Goal: Information Seeking & Learning: Learn about a topic

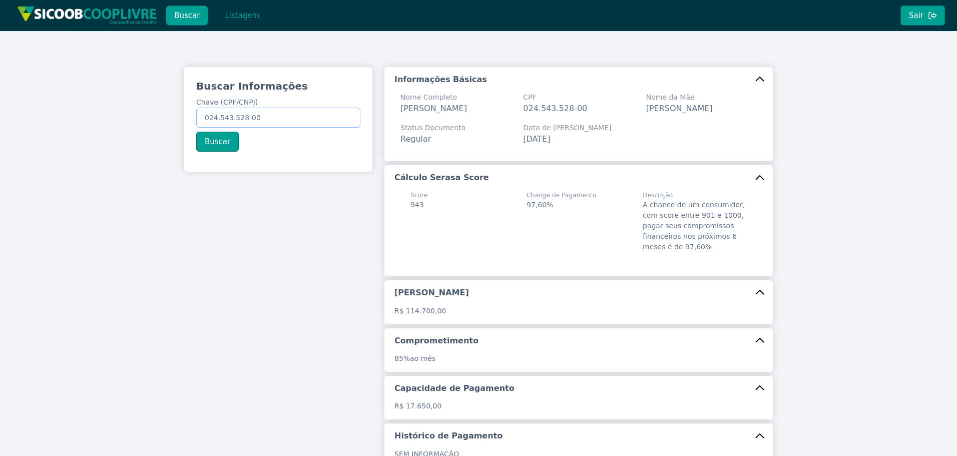
click at [14, 72] on div "Buscar Informações Chave (CPF/CNPJ) 024.543.528-00 Buscar Informações Básicas N…" at bounding box center [478, 305] width 957 height 548
paste input "53.045.500/0001-06"
type input "53.045.500/0001-06"
click at [222, 141] on button "Buscar" at bounding box center [217, 142] width 43 height 20
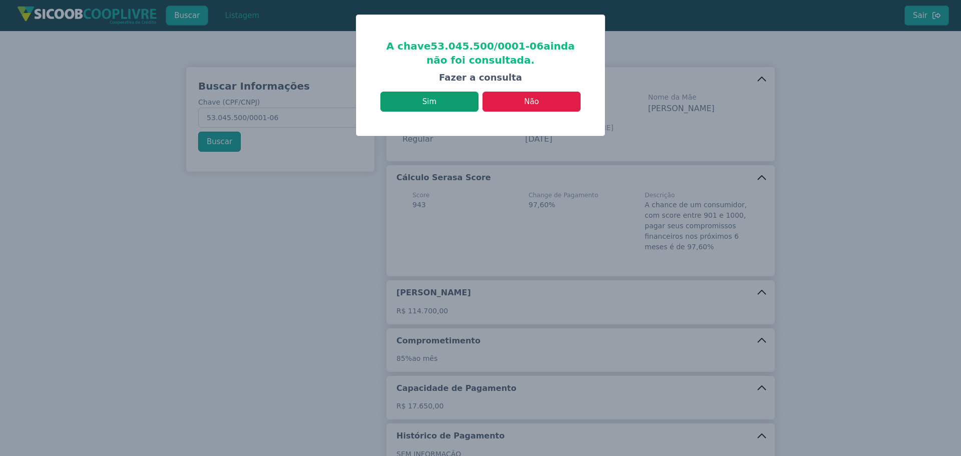
click at [453, 104] on button "Sim" at bounding box center [429, 102] width 98 height 20
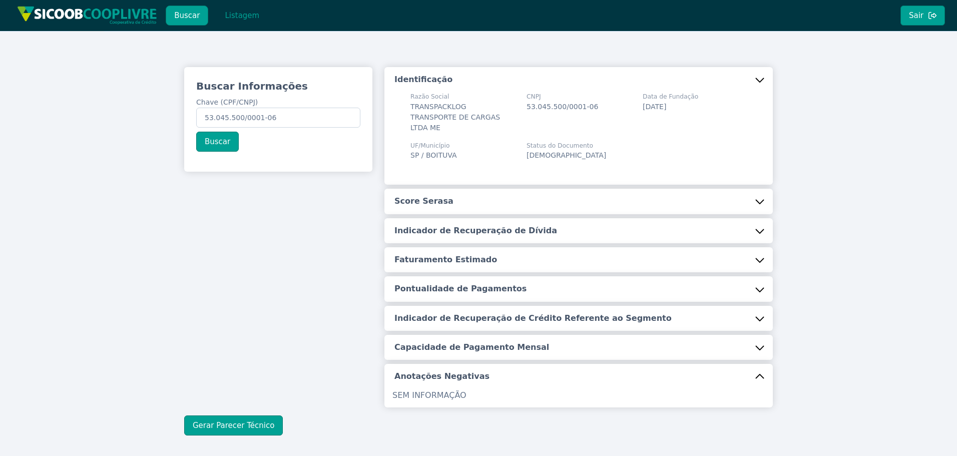
click at [456, 190] on button "Score Serasa" at bounding box center [578, 201] width 388 height 25
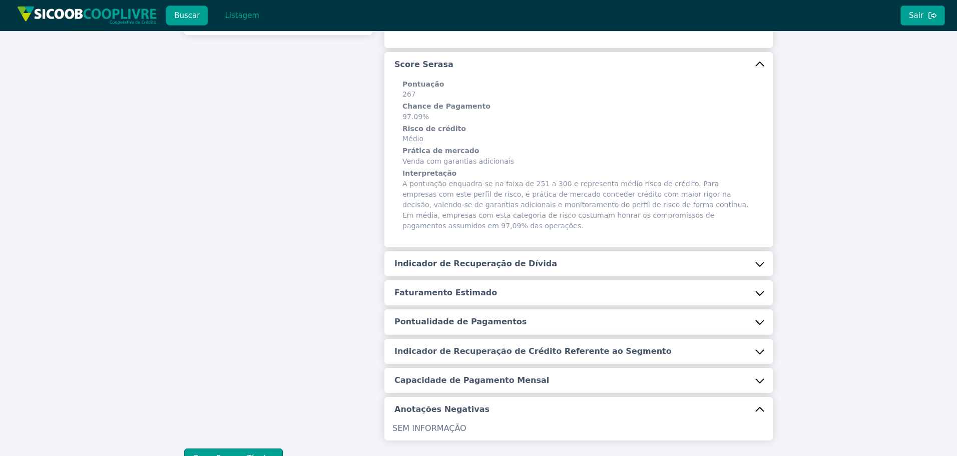
scroll to position [193, 0]
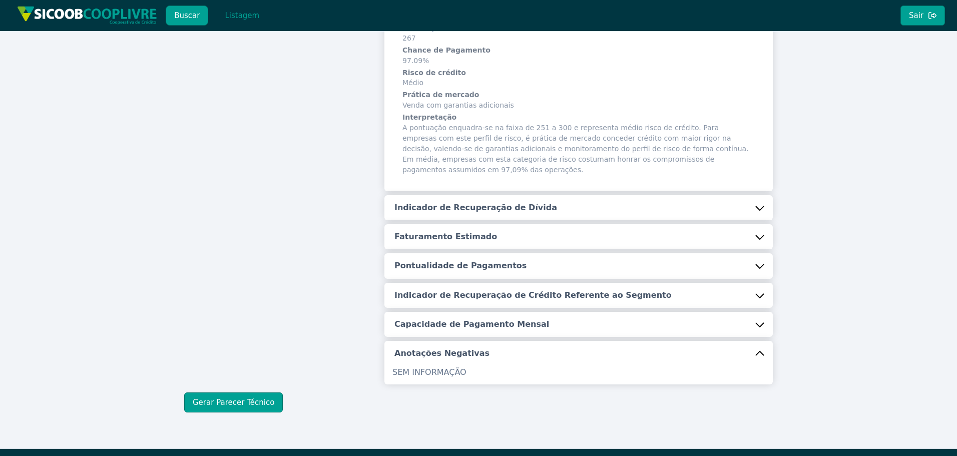
click at [455, 195] on button "Indicador de Recuperação de Dívida" at bounding box center [578, 207] width 388 height 25
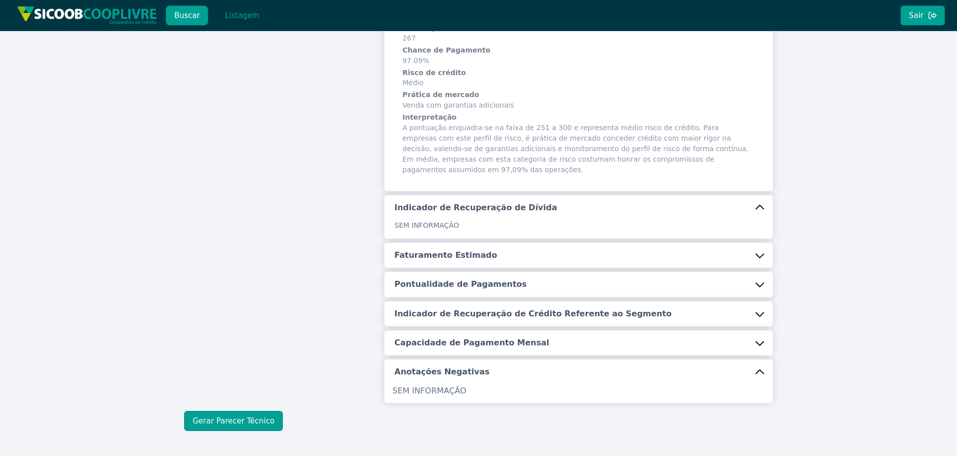
click at [440, 243] on button "Faturamento Estimado" at bounding box center [578, 255] width 388 height 25
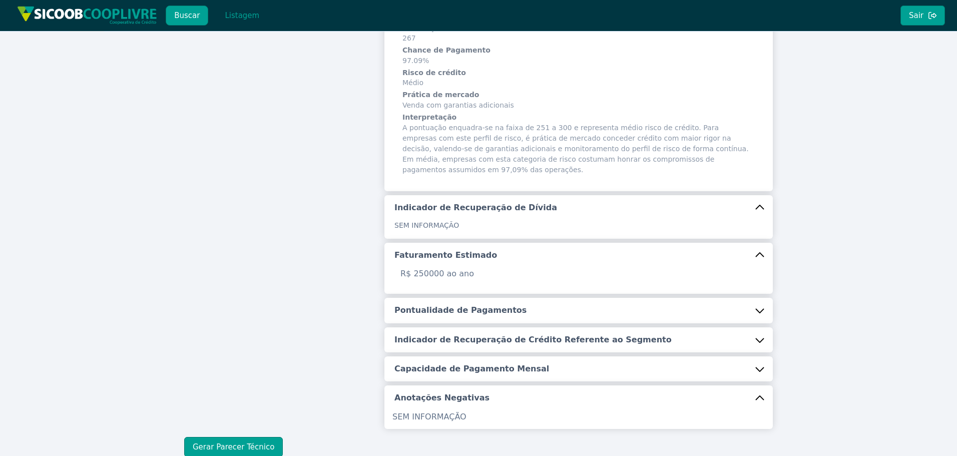
click at [435, 298] on button "Pontualidade de Pagamentos" at bounding box center [578, 310] width 388 height 25
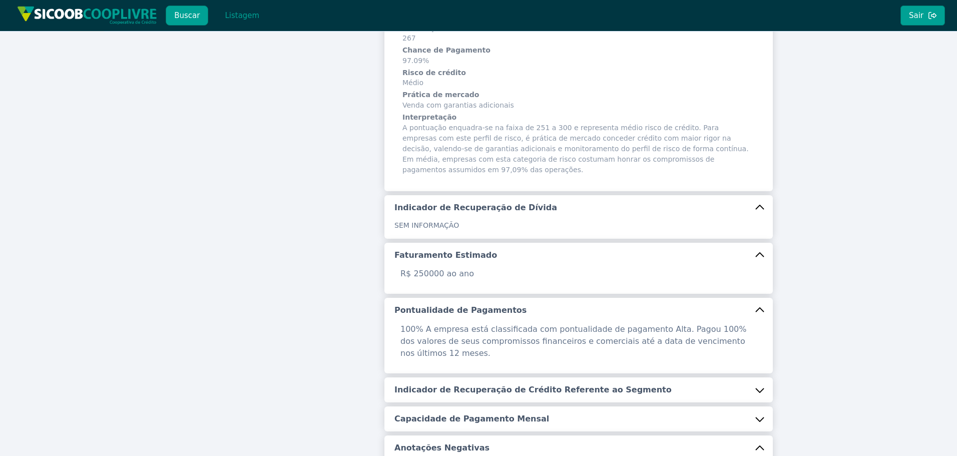
click at [448, 384] on h5 "Indicador de Recuperação de Crédito Referente ao Segmento" at bounding box center [532, 389] width 277 height 11
click at [476, 439] on h5 "Capacidade de Pagamento Mensal" at bounding box center [471, 444] width 155 height 11
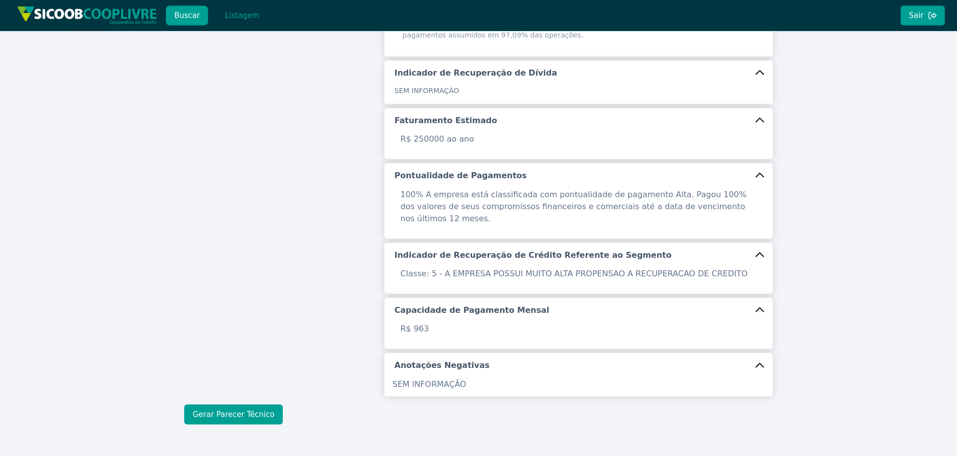
click at [256, 404] on button "Gerar Parecer Técnico" at bounding box center [233, 414] width 99 height 20
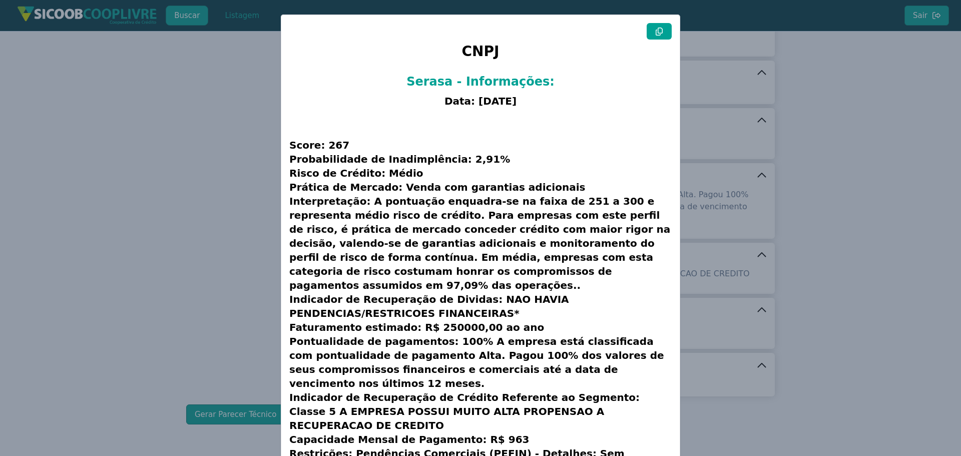
click at [651, 27] on button at bounding box center [659, 31] width 25 height 17
drag, startPoint x: 168, startPoint y: 184, endPoint x: 291, endPoint y: 14, distance: 210.3
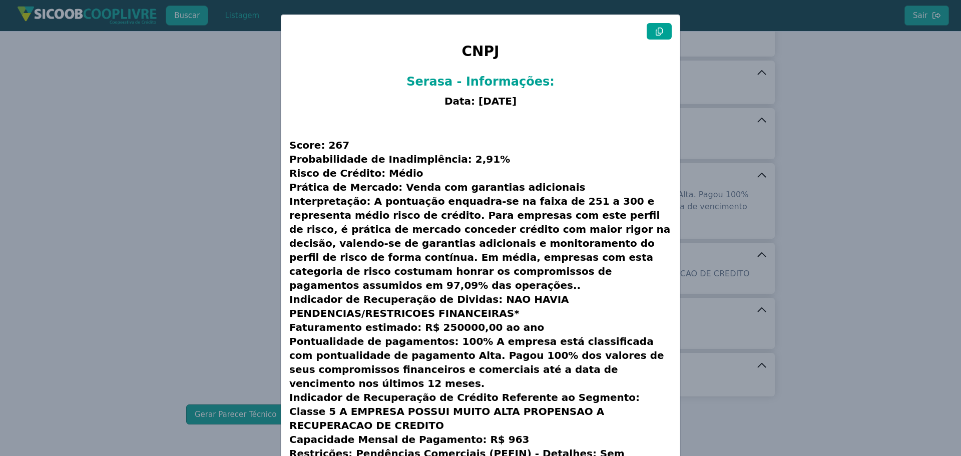
click at [169, 184] on modal-container "CNPJ Serasa - Informações: Data: [DATE] Score: 267 Probabilidade de Inadimplênc…" at bounding box center [480, 228] width 961 height 456
